Goal: Obtain resource: Download file/media

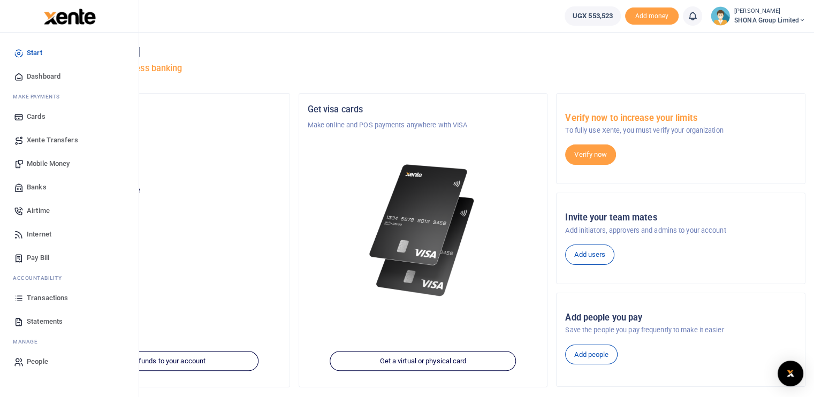
click at [36, 296] on span "Transactions" at bounding box center [47, 298] width 41 height 11
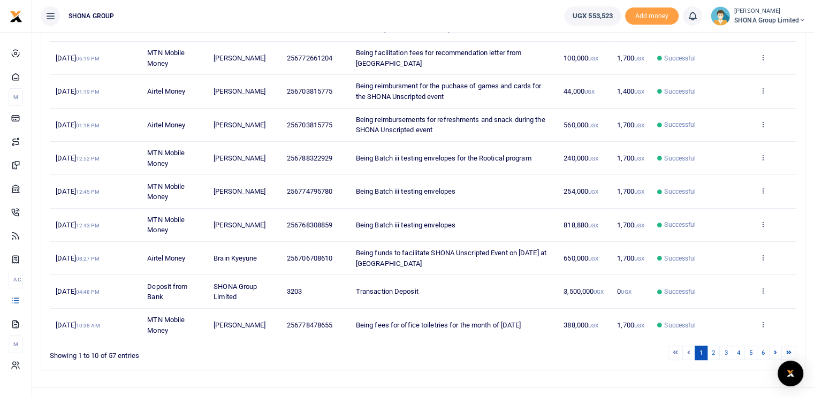
scroll to position [208, 0]
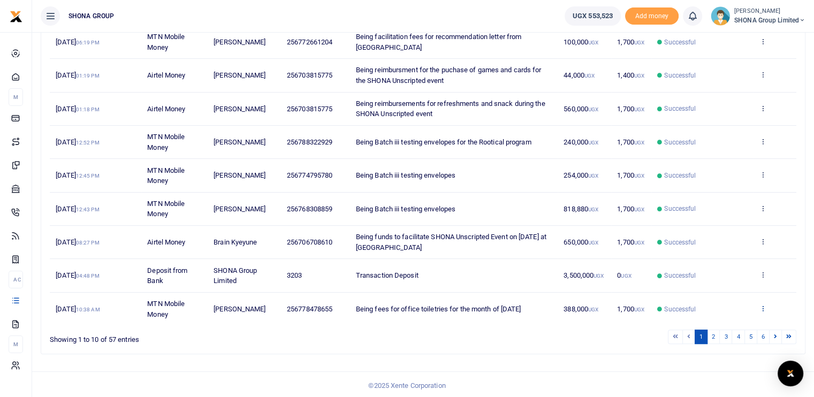
click at [766, 306] on icon at bounding box center [763, 308] width 7 height 7
click at [724, 269] on link "View details" at bounding box center [723, 267] width 85 height 15
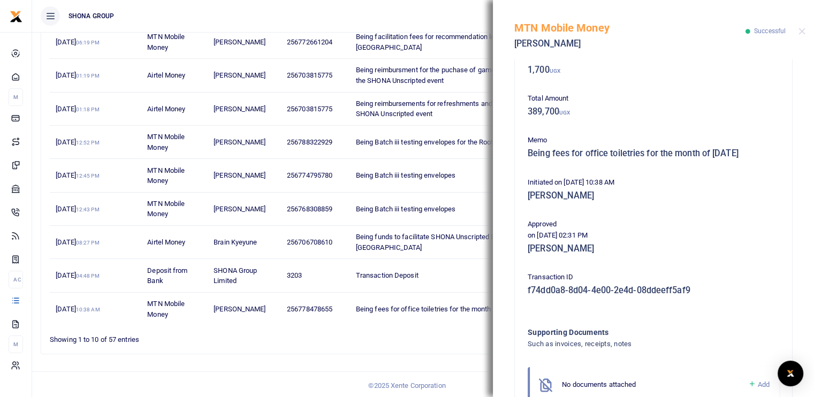
scroll to position [182, 0]
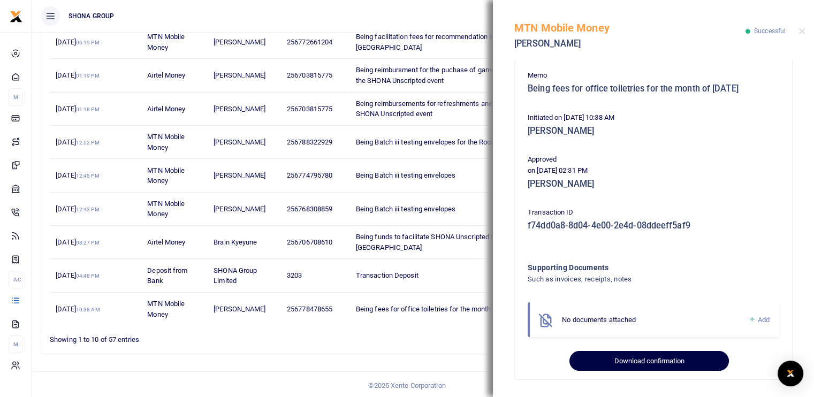
click at [609, 360] on button "Download confirmation" at bounding box center [649, 361] width 159 height 20
click at [612, 357] on button "Download confirmation" at bounding box center [649, 361] width 159 height 20
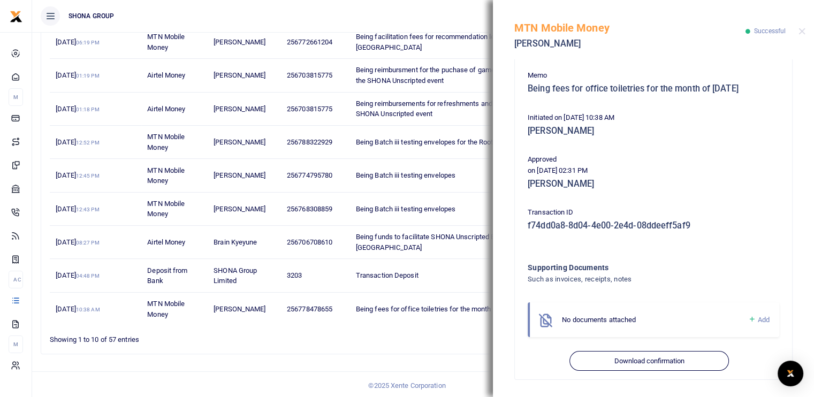
click at [805, 34] on div at bounding box center [802, 31] width 7 height 7
click at [800, 33] on button "Close" at bounding box center [802, 31] width 7 height 7
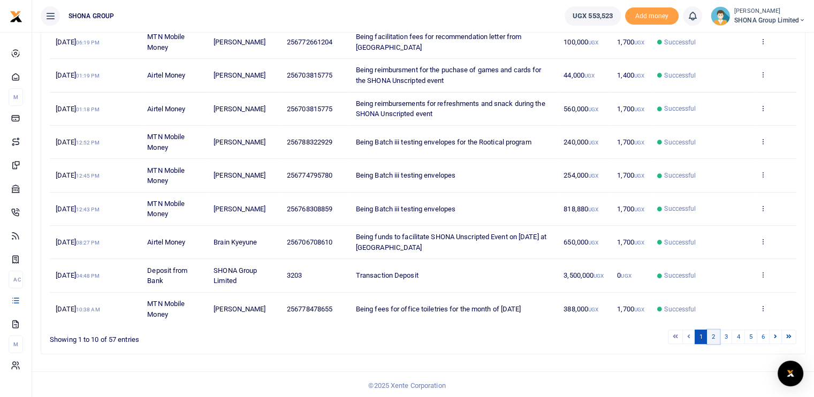
click at [715, 336] on link "2" at bounding box center [713, 337] width 13 height 14
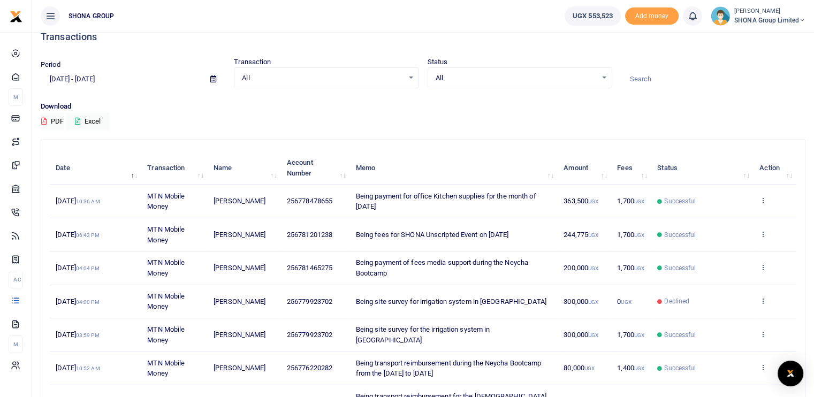
scroll to position [0, 0]
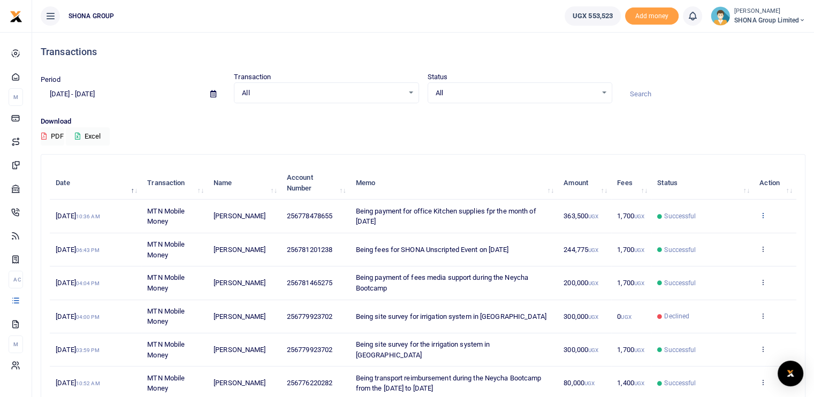
click at [762, 217] on icon at bounding box center [763, 214] width 7 height 7
click at [703, 231] on link "View details" at bounding box center [723, 233] width 85 height 15
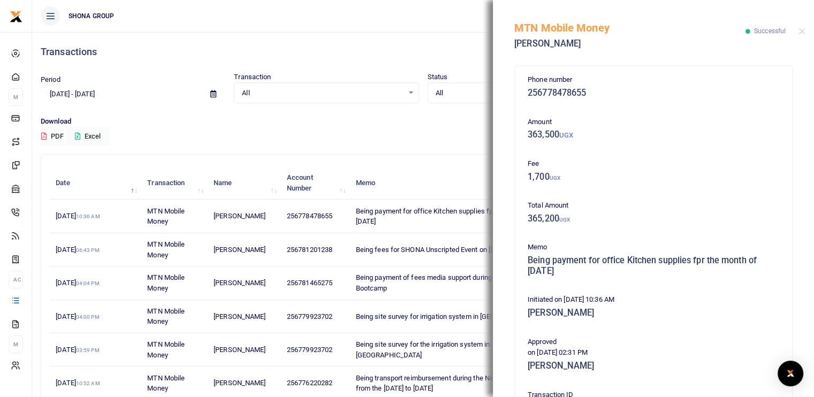
scroll to position [182, 0]
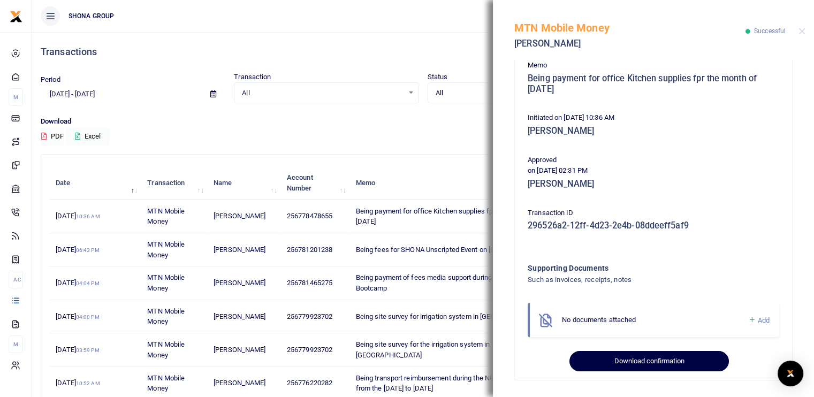
click at [633, 355] on button "Download confirmation" at bounding box center [649, 361] width 159 height 20
